Goal: Task Accomplishment & Management: Use online tool/utility

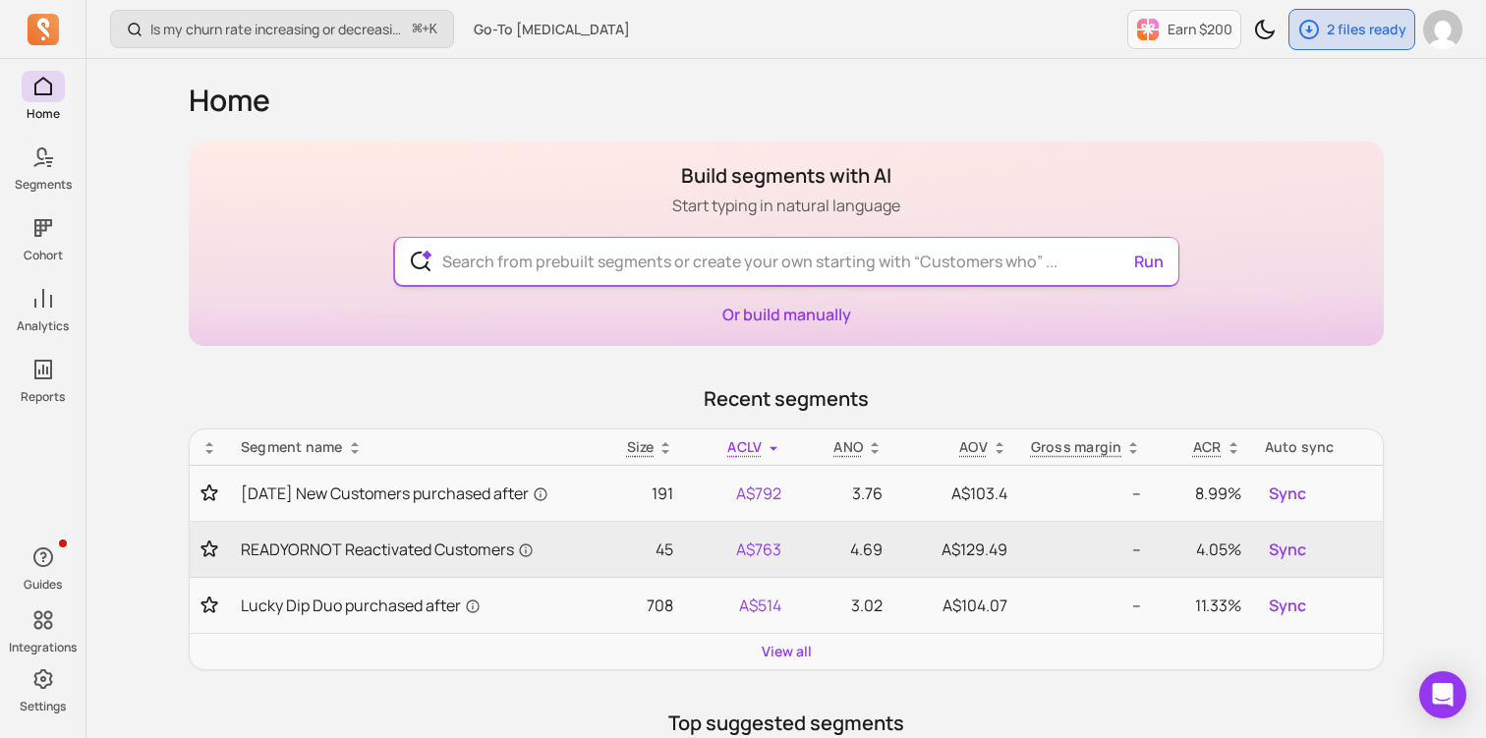
click at [609, 267] on input "text" at bounding box center [787, 261] width 720 height 47
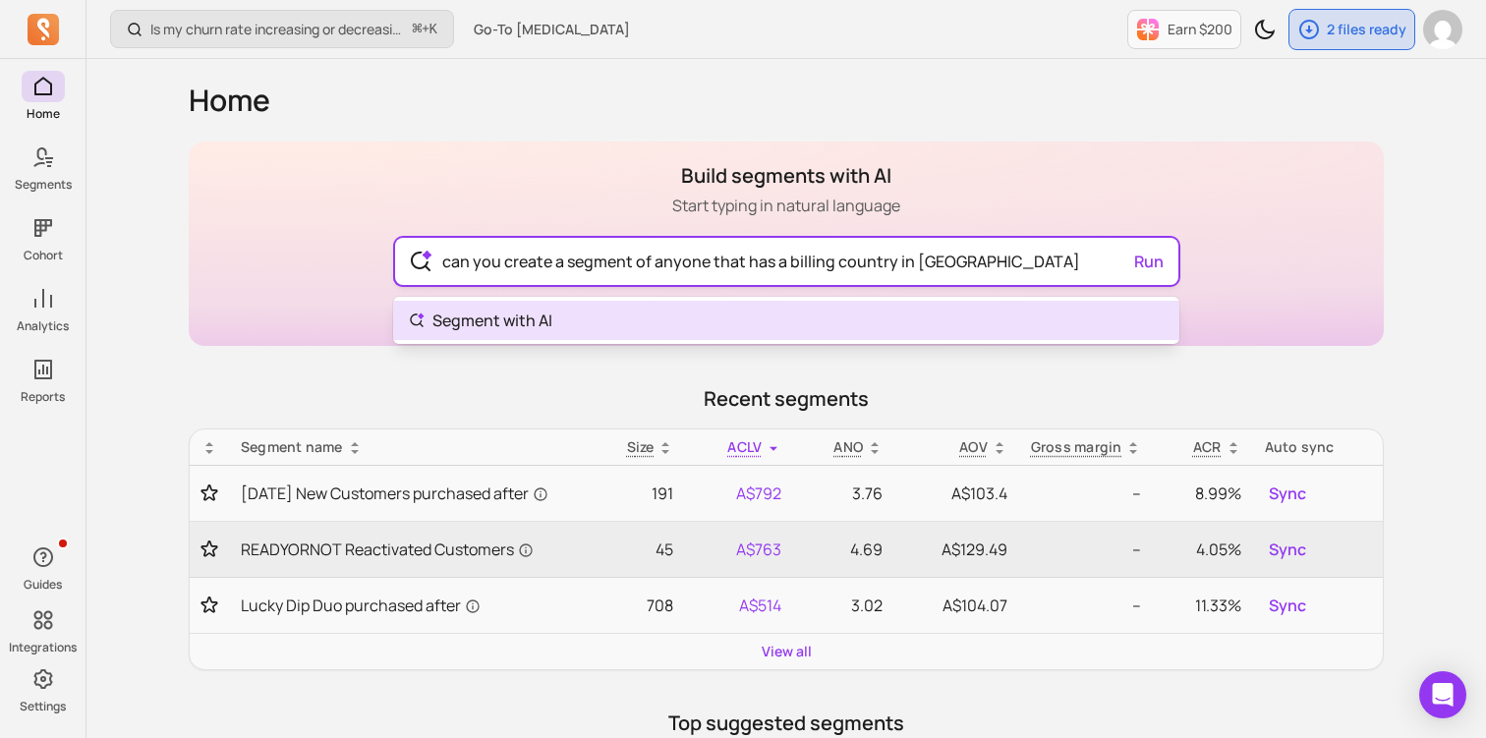
type input "can you create a segment of anyone that has a billing country in [GEOGRAPHIC_DA…"
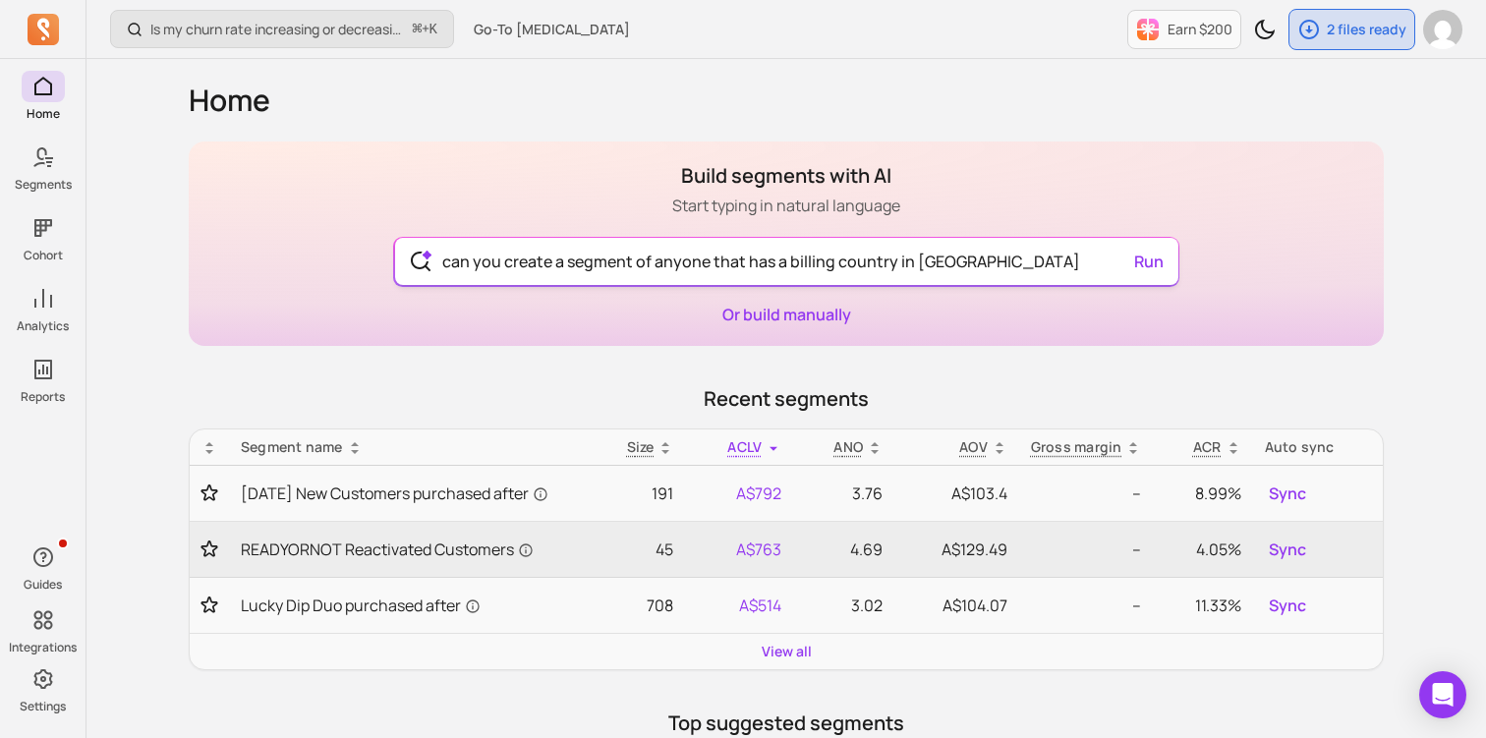
click at [1151, 267] on div "can you create a segment of anyone that has a billing country in [GEOGRAPHIC_DA…" at bounding box center [786, 261] width 783 height 47
click at [1151, 267] on button "Run" at bounding box center [1148, 261] width 45 height 39
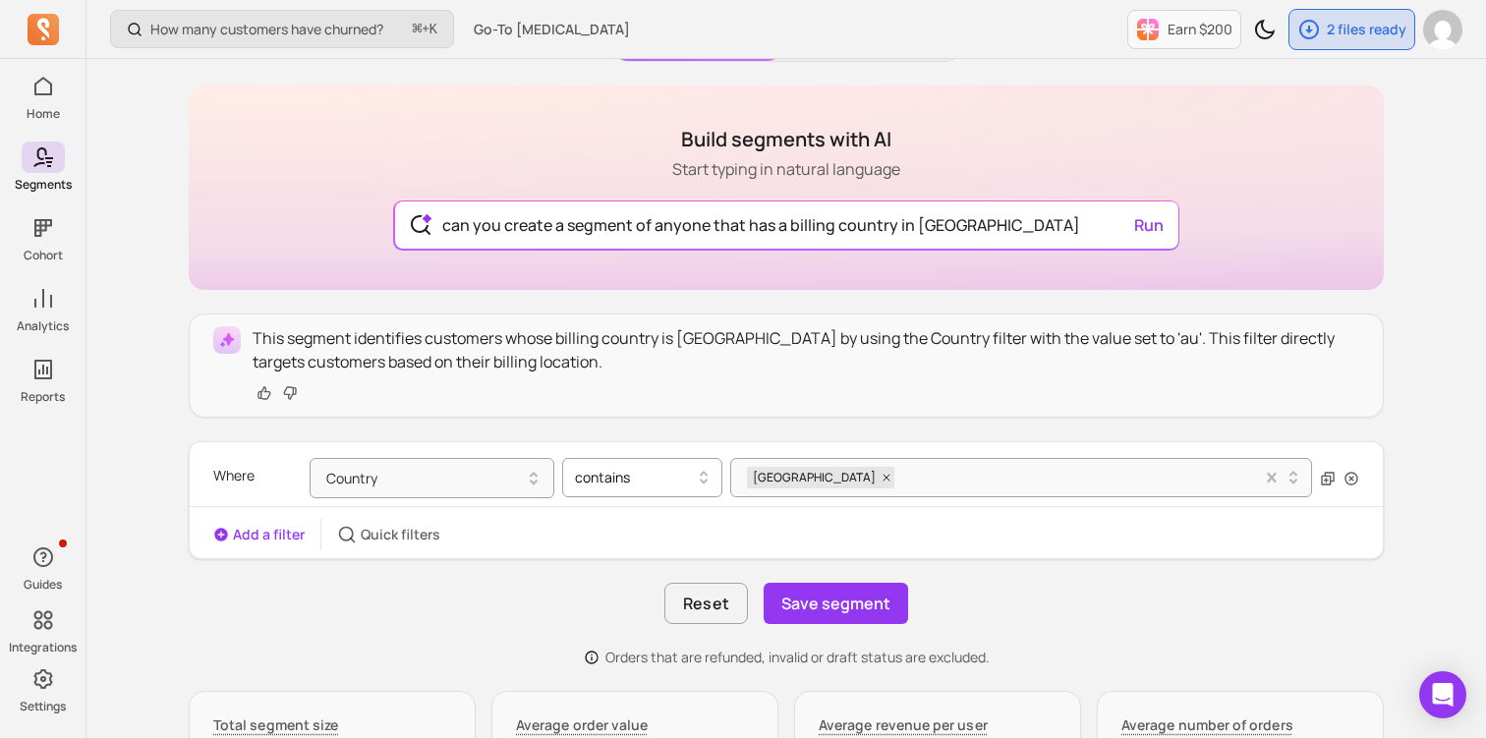
scroll to position [116, 0]
click at [494, 487] on button "Country" at bounding box center [432, 479] width 245 height 40
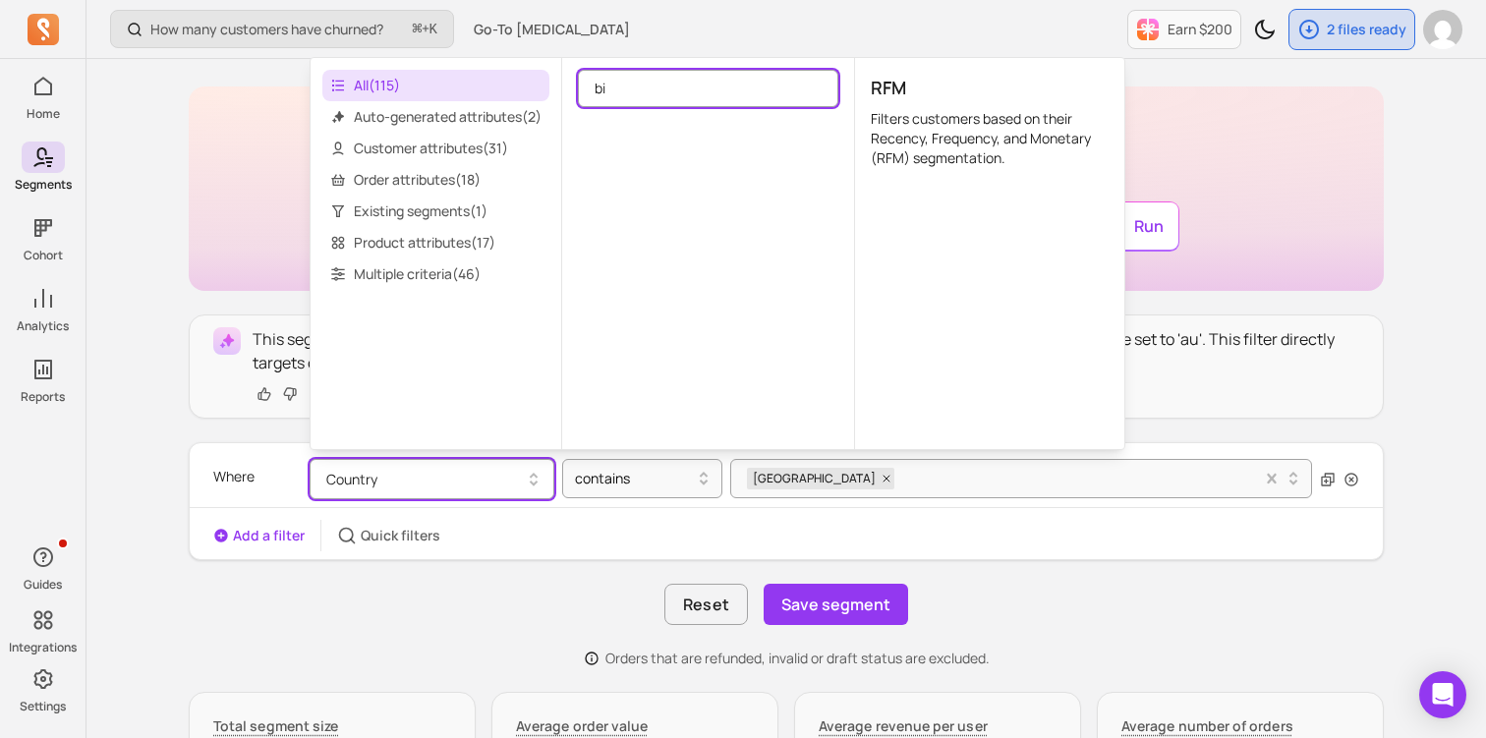
type input "b"
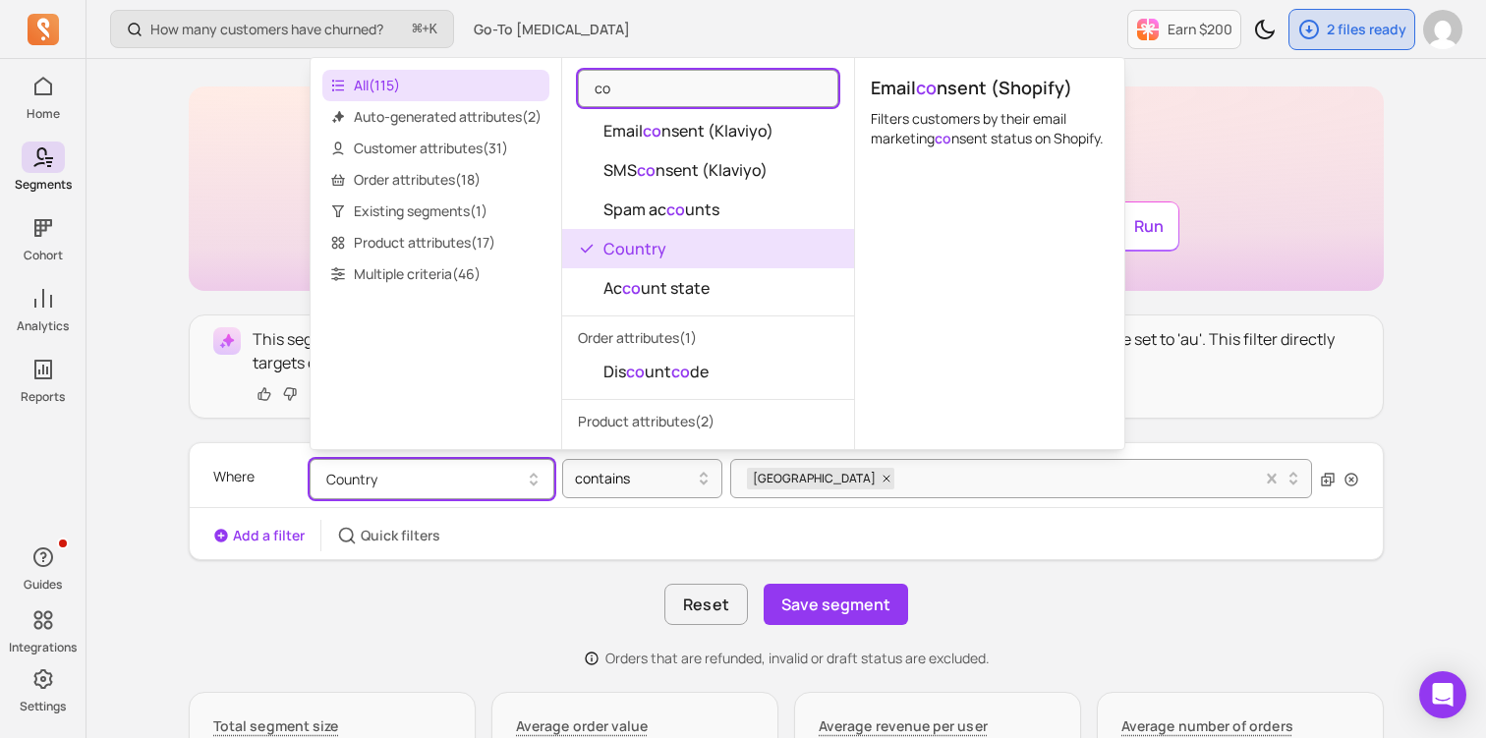
scroll to position [184, 0]
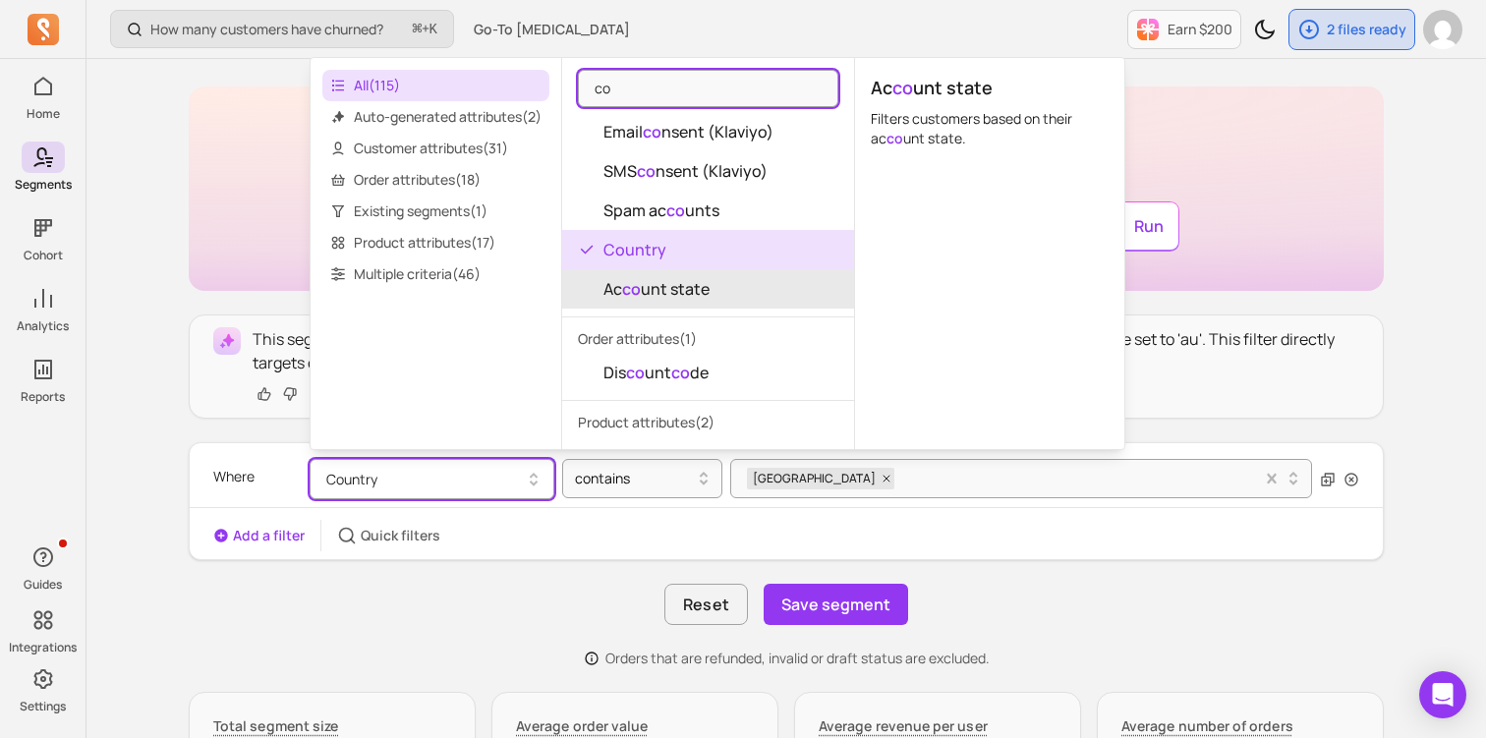
type input "co"
click at [690, 275] on button "Ac co unt state" at bounding box center [708, 288] width 292 height 39
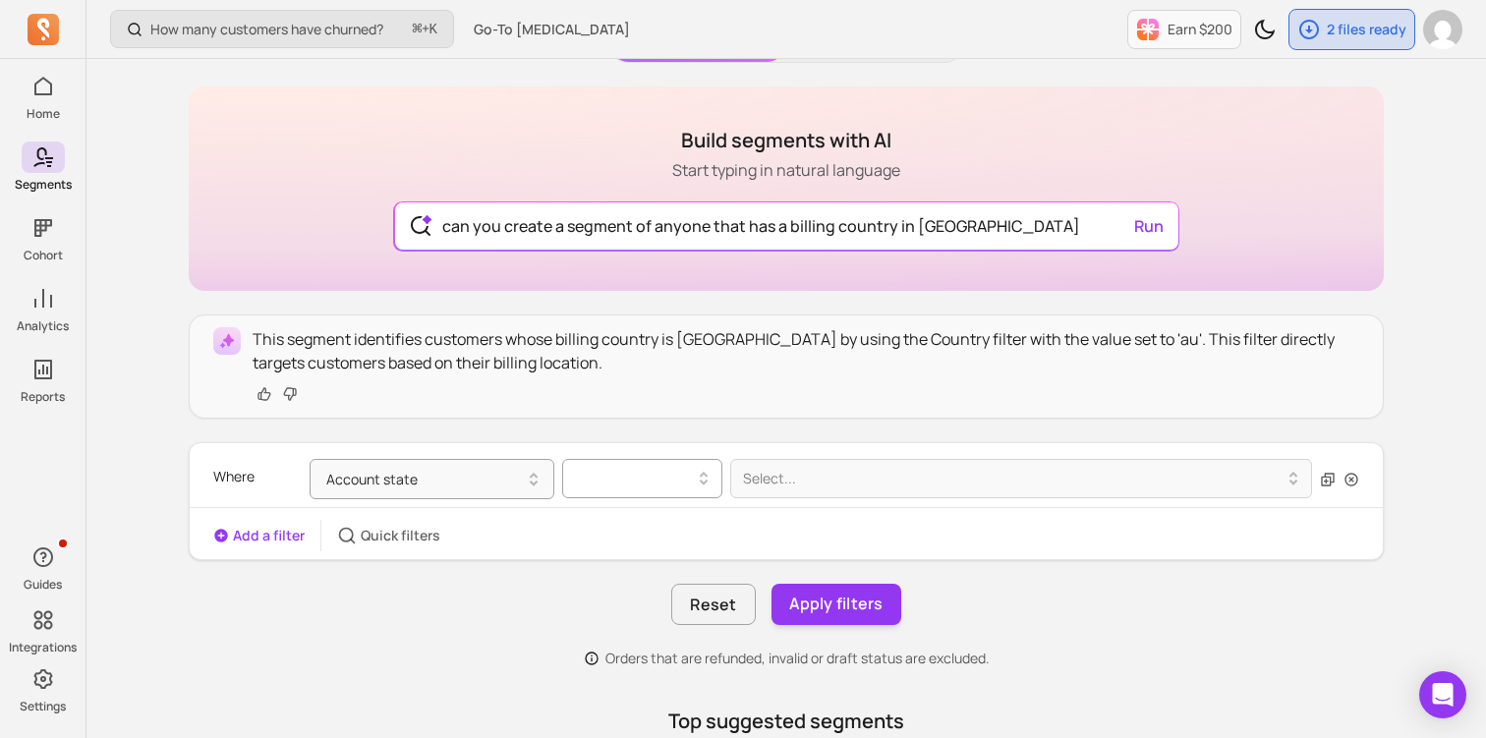
click at [647, 476] on div at bounding box center [634, 479] width 119 height 24
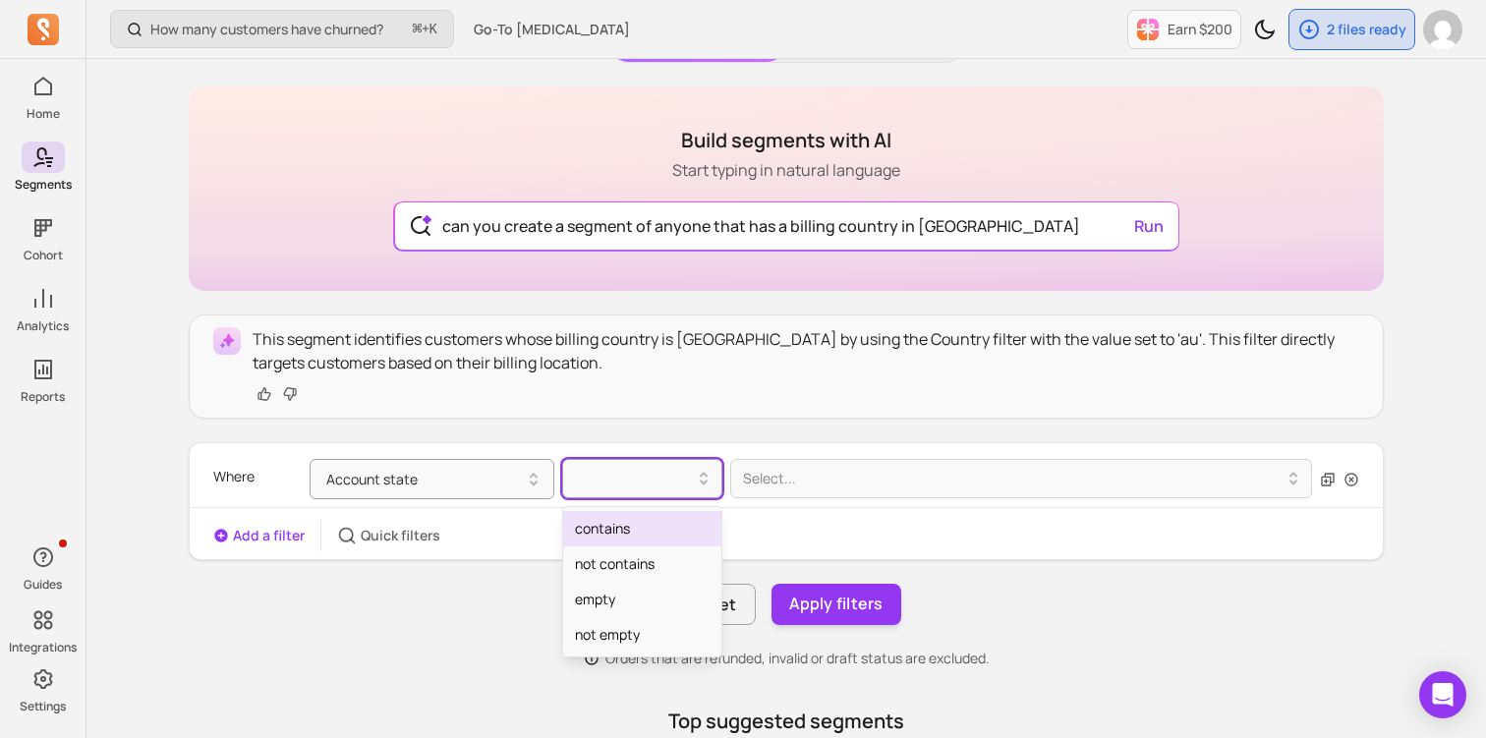
click at [648, 516] on div "contains" at bounding box center [642, 528] width 158 height 35
click at [790, 487] on div at bounding box center [1013, 479] width 541 height 24
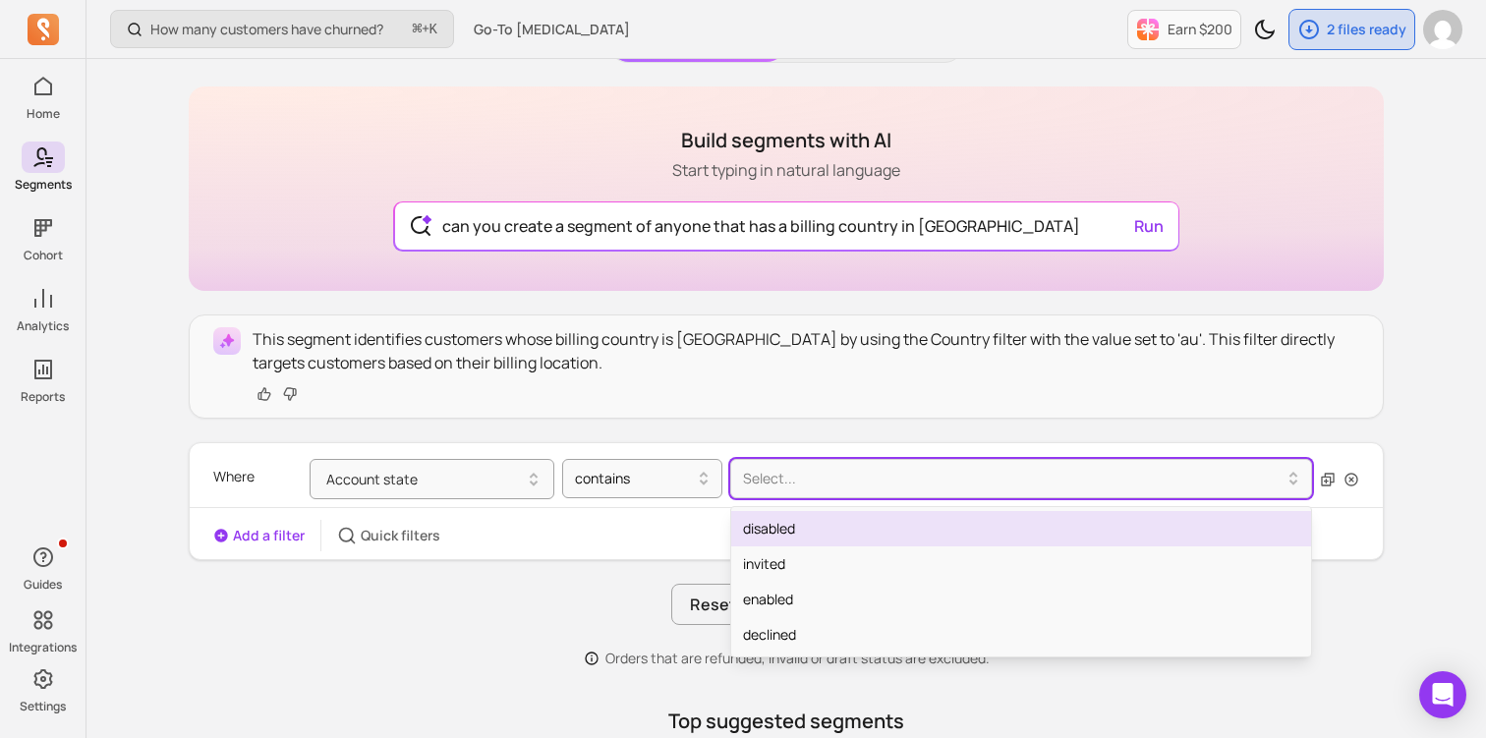
click at [636, 514] on div "Where Account state contains option disabled focused, 1 of 4. 4 results availab…" at bounding box center [786, 501] width 1193 height 100
